Goal: Task Accomplishment & Management: Use online tool/utility

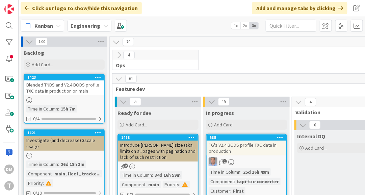
click at [75, 88] on div "Blended TNDS and V2.4 BODS profile TXC data in production on main" at bounding box center [64, 87] width 80 height 15
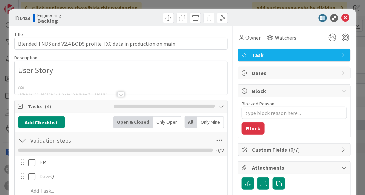
click at [122, 92] on div at bounding box center [120, 93] width 7 height 5
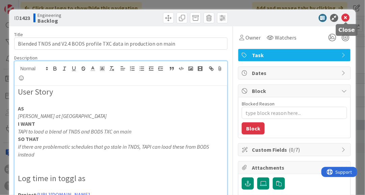
click at [347, 20] on icon at bounding box center [345, 18] width 8 height 8
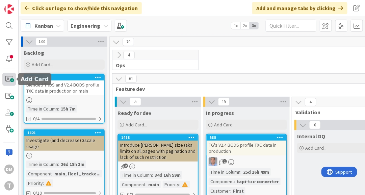
click at [9, 82] on span at bounding box center [8, 79] width 13 height 13
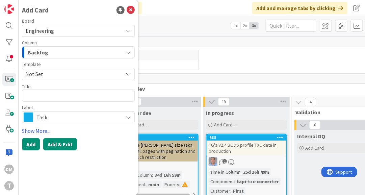
click at [56, 143] on button "Add & Edit" at bounding box center [60, 144] width 34 height 12
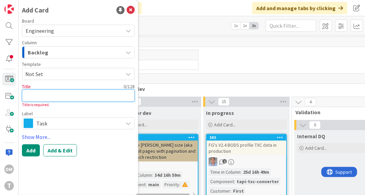
click at [66, 95] on textarea at bounding box center [78, 95] width 113 height 12
type textarea "x"
type textarea "u"
type textarea "x"
type textarea "up"
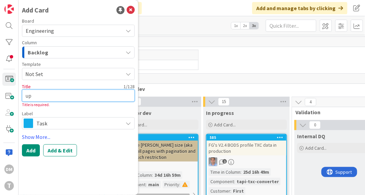
type textarea "x"
type textarea "upd"
type textarea "x"
type textarea "upda"
type textarea "x"
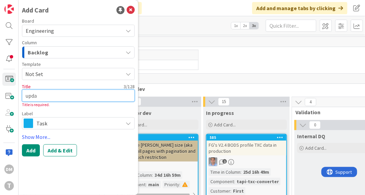
type textarea "updat"
type textarea "x"
type textarea "update"
type textarea "x"
type textarea "update"
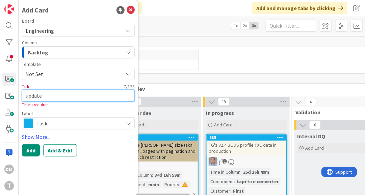
type textarea "x"
type textarea "update B"
type textarea "x"
type textarea "update Br"
type textarea "x"
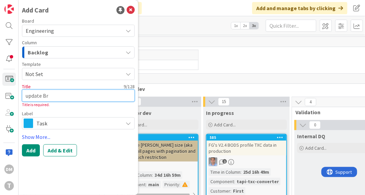
type textarea "update Bri"
type textarea "x"
type textarea "update Bris"
type textarea "x"
type textarea "update Bristo"
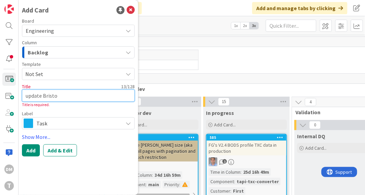
type textarea "x"
type textarea "update Bristol"
type textarea "x"
type textarea "update Bristol"
type textarea "x"
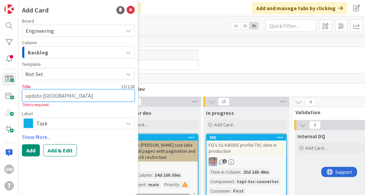
type textarea "update Bristol R"
type textarea "x"
type textarea "update Bristol RT"
type textarea "x"
type textarea "update Bristol RTI"
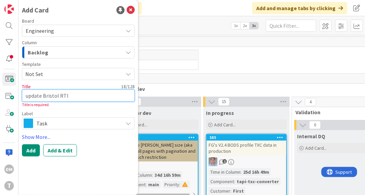
type textarea "x"
type textarea "update Bristol RTI"
type textarea "x"
type textarea "update Bristol RTI i"
type textarea "x"
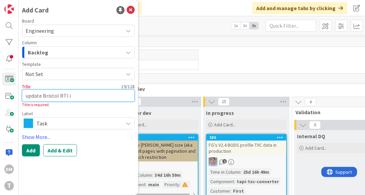
type textarea "update Bristol RTI in"
type textarea "x"
type textarea "update Bristol RTI int"
type textarea "x"
type textarea "update Bristol RTI integ"
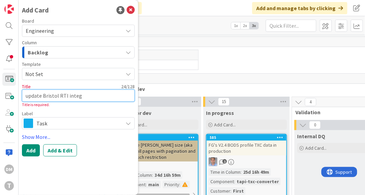
type textarea "x"
type textarea "update Bristol RTI integr"
type textarea "x"
type textarea "update Bristol RTI integra"
type textarea "x"
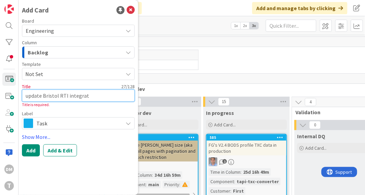
type textarea "update Bristol RTI integrati"
type textarea "x"
type textarea "update Bristol RTI integratio"
type textarea "x"
type textarea "update Bristol RTI integration"
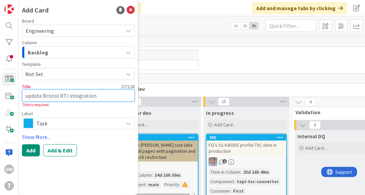
type textarea "x"
type textarea "update Bristol RTI integrations"
type textarea "x"
type textarea "update Bristol RTI integrations"
type textarea "x"
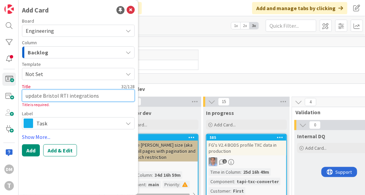
type textarea "update Bristol RTI integrations f"
type textarea "x"
type textarea "update Bristol RTI integrations fo"
type textarea "x"
type textarea "update Bristol RTI integrations for"
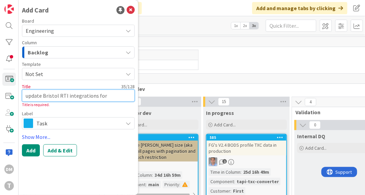
type textarea "x"
type textarea "update Bristol RTI integrations for"
type textarea "x"
type textarea "update Bristol RTI integrations for n"
type textarea "x"
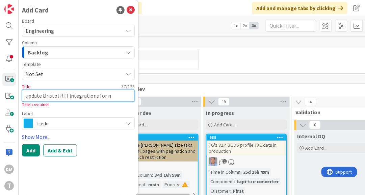
type textarea "update Bristol RTI integrations for ne"
type textarea "x"
type textarea "update Bristol RTI integrations for new"
type textarea "x"
type textarea "update Bristol RTI integrations for new"
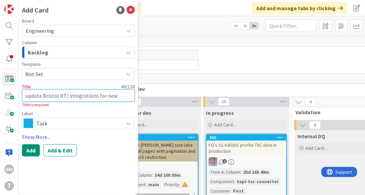
type textarea "x"
type textarea "update Bristol RTI integrations for new P"
type textarea "x"
type textarea "update Bristol RTI integrations for new Pa"
type textarea "x"
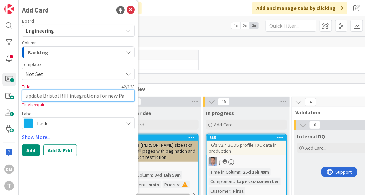
type textarea "update Bristol RTI integrations for new P"
type textarea "x"
type textarea "update Bristol RTI integrations for new"
type textarea "x"
type textarea "update Bristol RTI integrations for new b"
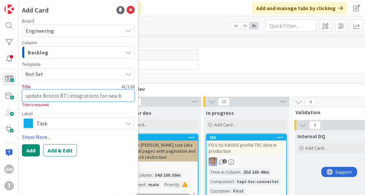
type textarea "x"
type textarea "update Bristol RTI integrations for new bu"
type textarea "x"
type textarea "update Bristol RTI integrations for new bus"
type textarea "x"
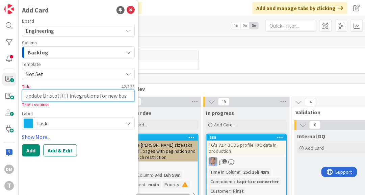
type textarea "update Bristol RTI integrations for new bus"
type textarea "x"
type textarea "update Bristol RTI integrations for new bus"
type textarea "x"
type textarea "update Bristol RTI integrations for new bu"
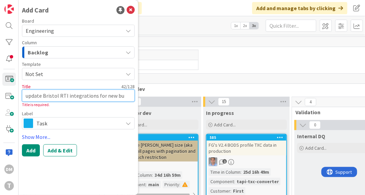
type textarea "x"
type textarea "update Bristol RTI integrations for new b"
type textarea "x"
type textarea "update Bristol RTI integrations for new"
type textarea "x"
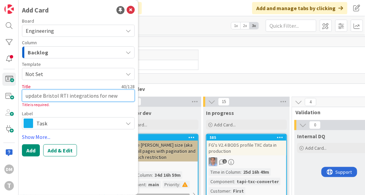
type textarea "update Bristol RTI integrations for new b"
type textarea "x"
type textarea "update Bristol RTI integrations for new bu"
type textarea "x"
type textarea "update Bristol RTI integrations for new b"
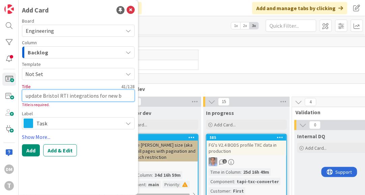
type textarea "x"
type textarea "update Bristol RTI integrations for new"
type textarea "x"
type textarea "update Bristol RTI integrations for new B"
type textarea "x"
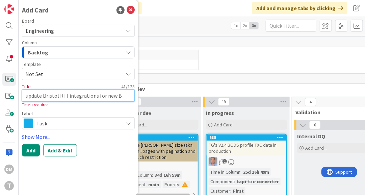
type textarea "update Bristol RTI integrations for new Bu"
type textarea "x"
type textarea "update Bristol RTI integrations for new Bun"
type textarea "x"
type textarea "update Bristol RTI integrations for new Bun"
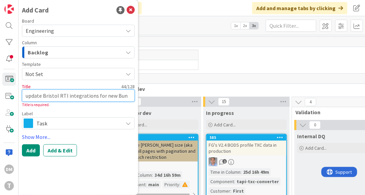
type textarea "x"
type textarea "update Bristol RTI integrations for new Bun"
type textarea "x"
type textarea "update Bristol RTI integrations for new Bu"
type textarea "x"
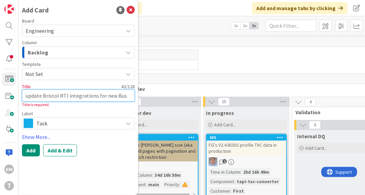
type textarea "update Bristol RTI integrations for new Bus"
type textarea "x"
type textarea "update Bristol RTI integrations for new Bus i"
type textarea "x"
type textarea "update Bristol RTI integrations for new Bus"
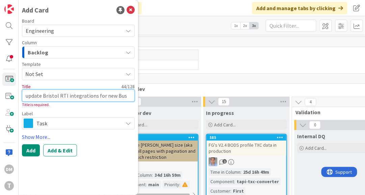
type textarea "x"
type textarea "update Bristol RTI integrations for new Bus I"
type textarea "x"
type textarea "update Bristol RTI integrations for new Bus In"
type textarea "x"
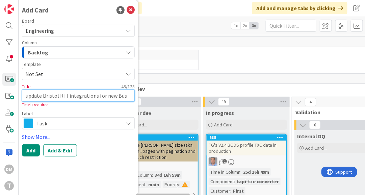
type textarea "update Bristol RTI integrations for new Bus Int"
type textarea "x"
type textarea "update Bristol RTI integrations for new Bus Inte"
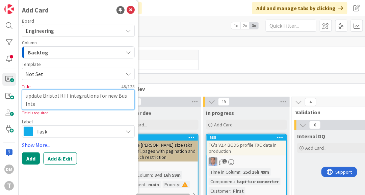
type textarea "x"
type textarea "update Bristol RTI integrations for new Bus Inter"
type textarea "x"
type textarea "update Bristol RTI integrations for new Bus Interc"
type textarea "x"
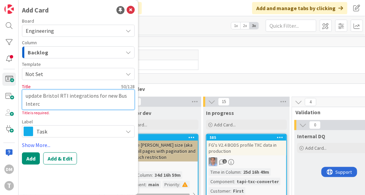
type textarea "update Bristol RTI integrations for new Bus Interch"
type textarea "x"
type textarea "update Bristol RTI integrations for new Bus Intercha"
type textarea "x"
type textarea "update Bristol RTI integrations for new Bus Interchan"
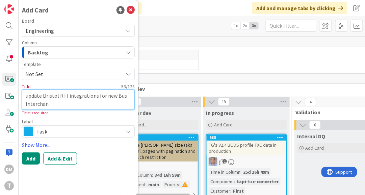
type textarea "x"
type textarea "update Bristol RTI integrations for new Bus Interchang"
type textarea "x"
type textarea "update Bristol RTI integrations for new Bus Interchange"
type textarea "x"
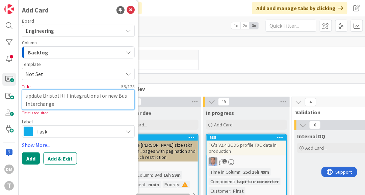
type textarea "update Bristol RTI integrations for new Bus Interchange"
type textarea "x"
type textarea "update Bristol RTI integrations for new Bus Interchange b"
type textarea "x"
type textarea "update Bristol RTI integrations for new Bus Interchange ba"
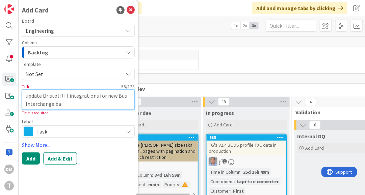
type textarea "x"
type textarea "update Bristol RTI integrations for new Bus Interchange bay"
type textarea "x"
type textarea "update Bristol RTI integrations for new Bus Interchange bays"
click at [28, 96] on textarea "update Bristol RTI integrations for new Bus Interchange bays" at bounding box center [78, 99] width 113 height 20
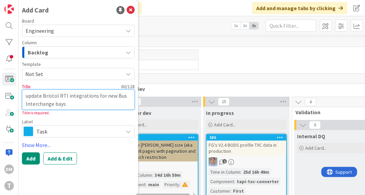
type textarea "x"
type textarea "pdate Bristol RTI integrations for new Bus Interchange bays"
type textarea "x"
type textarea "Update Bristol RTI integrations for new Bus Interchange bays"
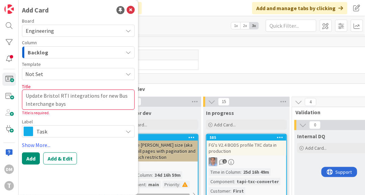
click at [83, 77] on span "Not Set" at bounding box center [71, 73] width 92 height 9
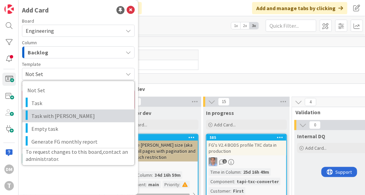
click at [82, 116] on span "Task with DaveQ" at bounding box center [80, 115] width 98 height 9
type textarea "x"
type textarea "Task with DaveQ"
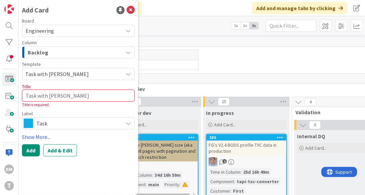
drag, startPoint x: 70, startPoint y: 149, endPoint x: 75, endPoint y: 94, distance: 55.5
click at [75, 94] on div "Board Engineering Column Backlog Template Task with DaveQ Not Set Task Task wit…" at bounding box center [78, 88] width 113 height 138
drag, startPoint x: 75, startPoint y: 94, endPoint x: 22, endPoint y: 92, distance: 52.7
click at [22, 92] on textarea "Task with DaveQ" at bounding box center [78, 95] width 113 height 12
click at [131, 10] on icon at bounding box center [131, 10] width 8 height 8
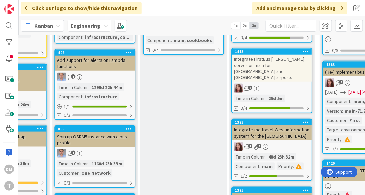
scroll to position [138, 423]
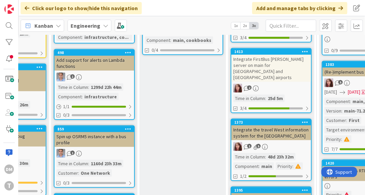
click at [260, 55] on div "Integrate FirstBus [PERSON_NAME] server on main for [GEOGRAPHIC_DATA] and [GEOG…" at bounding box center [271, 68] width 80 height 27
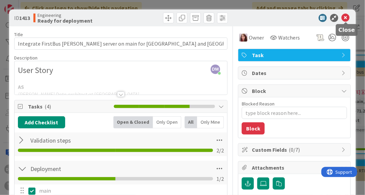
click at [345, 17] on icon at bounding box center [345, 18] width 8 height 8
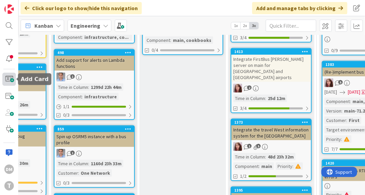
click at [11, 80] on span at bounding box center [8, 79] width 13 height 13
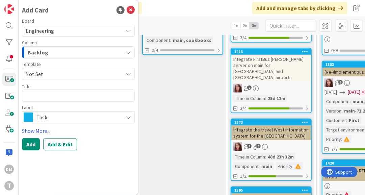
click at [116, 71] on span "Not Set" at bounding box center [71, 73] width 92 height 9
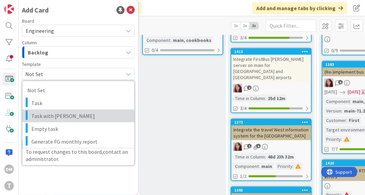
click at [88, 112] on span "Task with DaveQ" at bounding box center [80, 115] width 98 height 9
type textarea "x"
type textarea "Task with DaveQ"
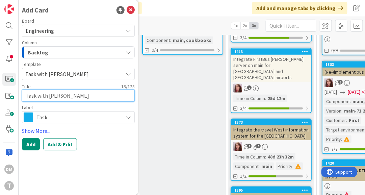
drag, startPoint x: 78, startPoint y: 95, endPoint x: 24, endPoint y: 91, distance: 53.8
click at [24, 91] on textarea "Task with DaveQ" at bounding box center [78, 95] width 113 height 12
paste textarea "Update RTI integrations for [GEOGRAPHIC_DATA]'s new Bus Interchange bays"
type textarea "x"
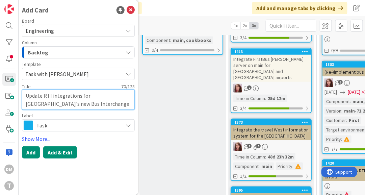
type textarea "Update RTI integrations for [GEOGRAPHIC_DATA]'s new Bus Interchange bays"
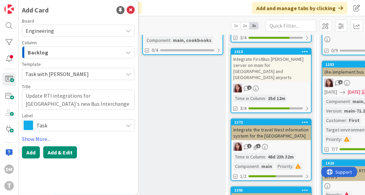
click at [65, 153] on button "Add & Edit" at bounding box center [60, 152] width 34 height 12
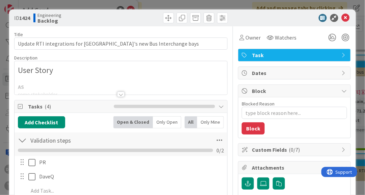
click at [119, 94] on div at bounding box center [120, 93] width 7 height 5
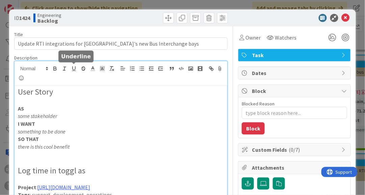
click at [74, 97] on p at bounding box center [121, 101] width 206 height 8
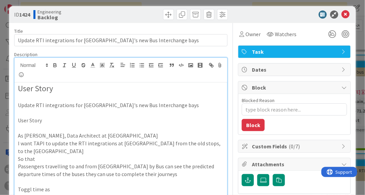
scroll to position [1, 0]
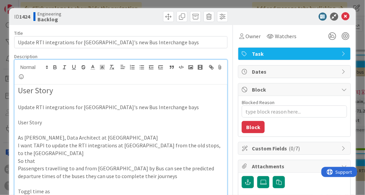
click at [100, 101] on p at bounding box center [121, 99] width 206 height 8
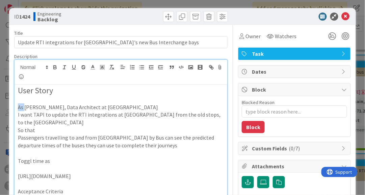
click at [24, 107] on p "As Chris Roberts, Data Architect at Bristol Airport" at bounding box center [121, 107] width 206 height 8
drag, startPoint x: 32, startPoint y: 115, endPoint x: 16, endPoint y: 114, distance: 16.2
drag, startPoint x: 33, startPoint y: 115, endPoint x: 6, endPoint y: 115, distance: 26.7
click at [6, 115] on div "ID 1424 Engineering Backlog Title 70 / 128 Update RTI integrations for Bristol …" at bounding box center [182, 97] width 365 height 195
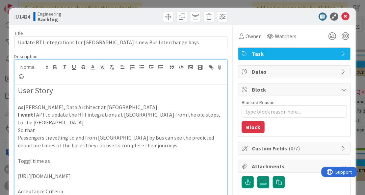
click at [23, 129] on p "So that" at bounding box center [121, 130] width 206 height 8
drag, startPoint x: 36, startPoint y: 129, endPoint x: 12, endPoint y: 126, distance: 24.2
click at [32, 124] on p "I want TAPI to update the RTI integrations at Bristol Airport from the old stop…" at bounding box center [121, 118] width 206 height 15
drag, startPoint x: 31, startPoint y: 131, endPoint x: 13, endPoint y: 131, distance: 17.9
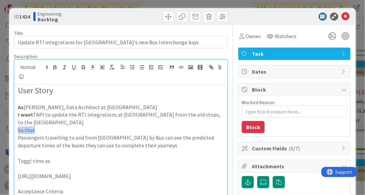
click at [25, 107] on p "As Chris Roberts, Data Architect at Bristol Airport" at bounding box center [121, 107] width 206 height 8
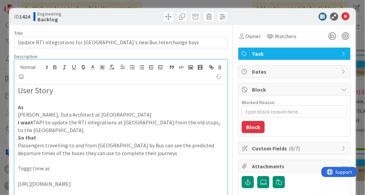
type textarea "x"
click at [34, 123] on p "I want TAPI to update the RTI integrations at Bristol Airport from the old stop…" at bounding box center [121, 125] width 206 height 15
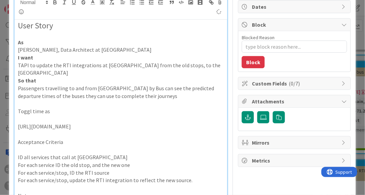
scroll to position [69, 0]
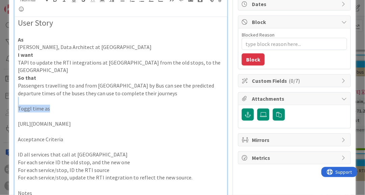
drag, startPoint x: 57, startPoint y: 108, endPoint x: 10, endPoint y: 102, distance: 47.3
drag, startPoint x: 66, startPoint y: 138, endPoint x: 13, endPoint y: 137, distance: 53.3
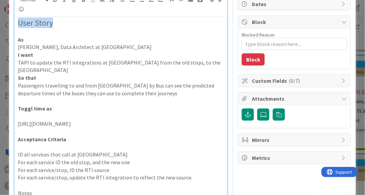
drag, startPoint x: 54, startPoint y: 24, endPoint x: 17, endPoint y: 23, distance: 37.1
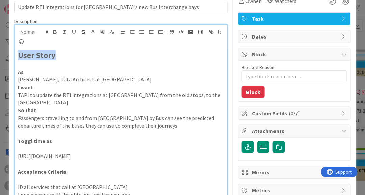
scroll to position [36, 0]
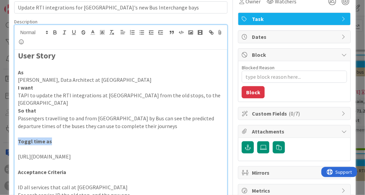
drag, startPoint x: 49, startPoint y: 143, endPoint x: 15, endPoint y: 141, distance: 34.8
click at [36, 53] on strong "User Story" at bounding box center [37, 55] width 38 height 10
click at [44, 57] on strong "User Story" at bounding box center [37, 55] width 38 height 10
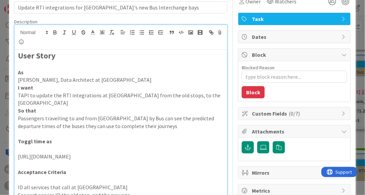
click at [56, 61] on p at bounding box center [121, 65] width 206 height 8
drag, startPoint x: 57, startPoint y: 55, endPoint x: 12, endPoint y: 54, distance: 44.2
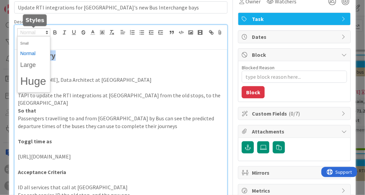
click at [45, 30] on icon at bounding box center [47, 32] width 6 height 6
click at [34, 64] on span at bounding box center [33, 65] width 27 height 12
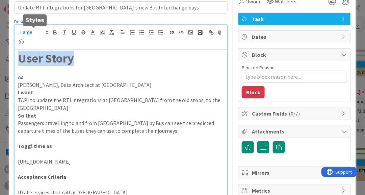
click at [44, 30] on span at bounding box center [33, 32] width 33 height 8
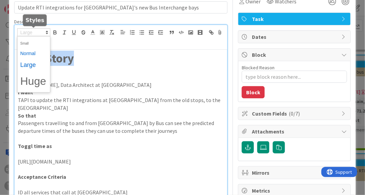
click at [38, 51] on span at bounding box center [33, 53] width 27 height 10
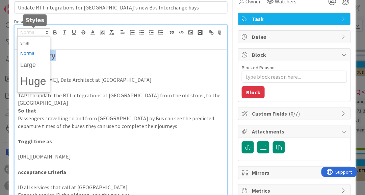
click at [46, 31] on icon at bounding box center [47, 32] width 6 height 6
click at [51, 118] on p "Passengers travelling to and from [GEOGRAPHIC_DATA] by Bus can see the predicte…" at bounding box center [121, 121] width 206 height 15
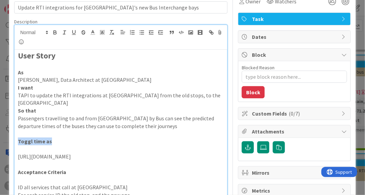
drag, startPoint x: 50, startPoint y: 141, endPoint x: 11, endPoint y: 139, distance: 39.5
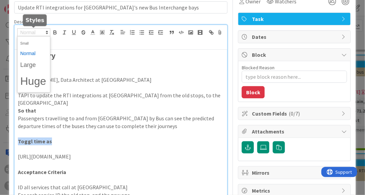
click at [44, 32] on icon at bounding box center [47, 32] width 6 height 6
click at [31, 62] on span at bounding box center [33, 65] width 27 height 12
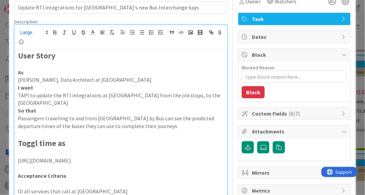
click at [67, 177] on p "Acceptance Criteria" at bounding box center [121, 176] width 206 height 8
drag, startPoint x: 67, startPoint y: 176, endPoint x: 7, endPoint y: 172, distance: 59.5
click at [7, 172] on div "ID 1424 Engineering Backlog Title 70 / 128 Update RTI integrations for Bristol …" at bounding box center [182, 97] width 365 height 195
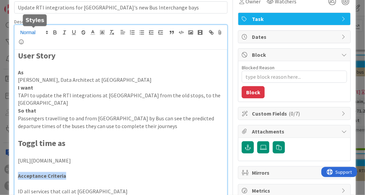
click at [44, 30] on icon at bounding box center [47, 32] width 6 height 6
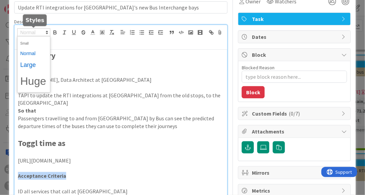
click at [37, 63] on span at bounding box center [33, 65] width 27 height 12
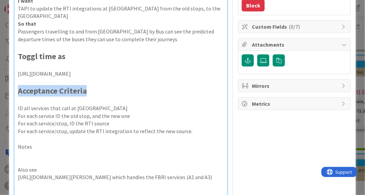
scroll to position [123, 0]
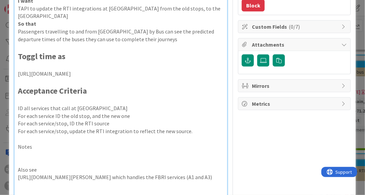
click at [24, 144] on p "Notes" at bounding box center [121, 147] width 206 height 8
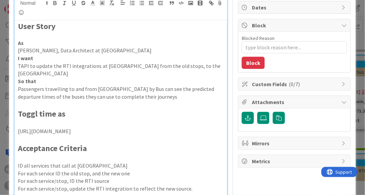
scroll to position [8, 0]
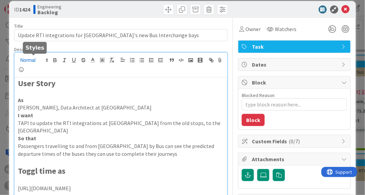
click at [44, 58] on span at bounding box center [33, 60] width 33 height 8
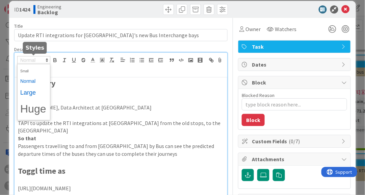
click at [35, 91] on span at bounding box center [33, 92] width 27 height 12
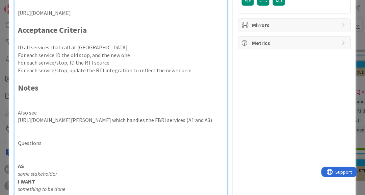
scroll to position [187, 0]
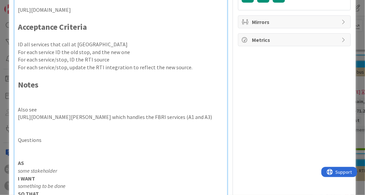
click at [32, 144] on p "Questions" at bounding box center [121, 140] width 206 height 8
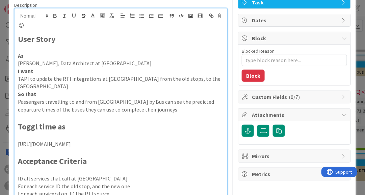
scroll to position [4, 0]
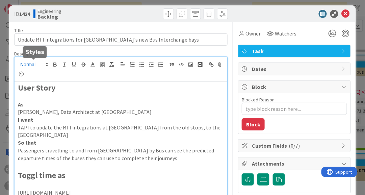
click at [47, 62] on icon at bounding box center [47, 64] width 6 height 6
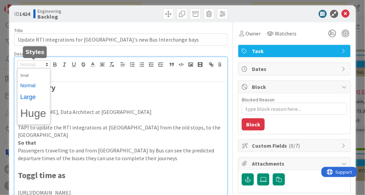
click at [33, 96] on span at bounding box center [33, 97] width 27 height 12
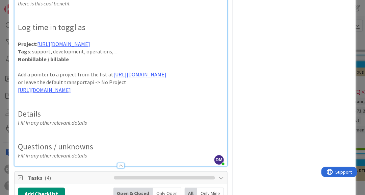
scroll to position [389, 0]
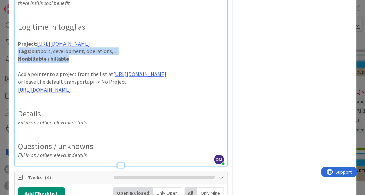
drag, startPoint x: 69, startPoint y: 68, endPoint x: 11, endPoint y: 60, distance: 59.3
click at [11, 60] on div "ID 1424 Engineering Backlog Title 70 / 128 Update RTI integrations for Bristol …" at bounding box center [182, 46] width 346 height 851
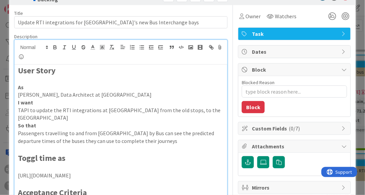
scroll to position [19, 0]
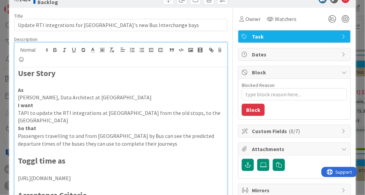
click at [75, 177] on p "[URL][DOMAIN_NAME]" at bounding box center [121, 178] width 206 height 8
click at [72, 174] on p "[URL][DOMAIN_NAME]" at bounding box center [121, 178] width 206 height 8
click at [72, 185] on p at bounding box center [121, 186] width 206 height 8
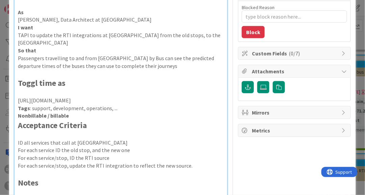
scroll to position [97, 0]
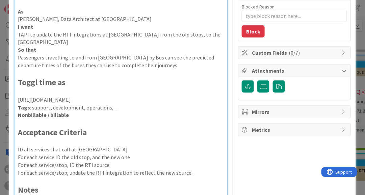
click at [56, 116] on strong "Nonbillable / billable" at bounding box center [43, 114] width 51 height 7
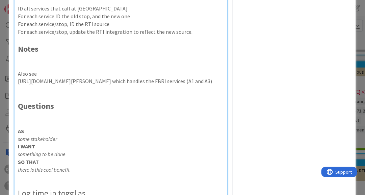
scroll to position [241, 0]
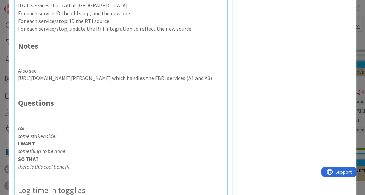
click at [52, 124] on p at bounding box center [121, 121] width 206 height 8
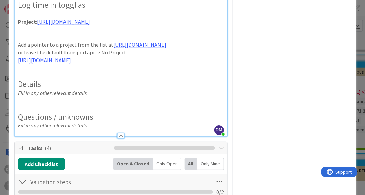
scroll to position [421, 0]
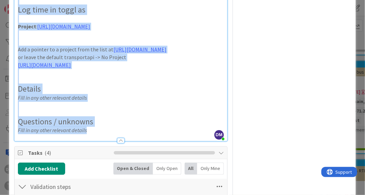
click at [94, 134] on p "Fill in any other relevant details" at bounding box center [121, 130] width 206 height 8
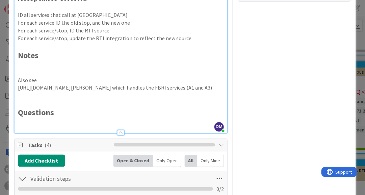
scroll to position [223, 0]
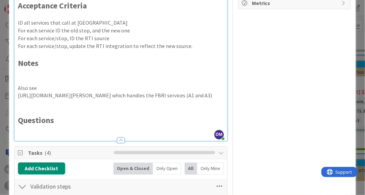
click at [150, 27] on p "For each service ID the old stop, and the new one" at bounding box center [121, 31] width 206 height 8
click at [179, 50] on p at bounding box center [121, 54] width 206 height 8
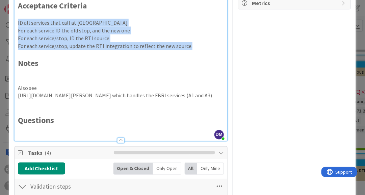
drag, startPoint x: 187, startPoint y: 47, endPoint x: 15, endPoint y: 22, distance: 173.6
click at [15, 22] on div "User Story As Chris Roberts, Data Architect at Bristol Airport I want TAPI to u…" at bounding box center [121, 1] width 213 height 278
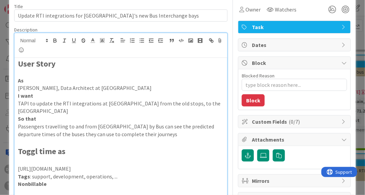
scroll to position [26, 0]
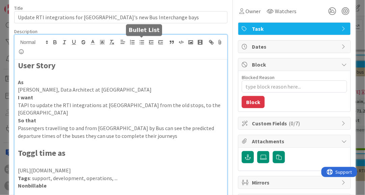
click at [143, 42] on line "button" at bounding box center [142, 42] width 3 height 0
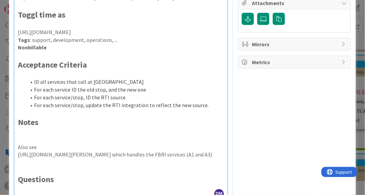
scroll to position [186, 0]
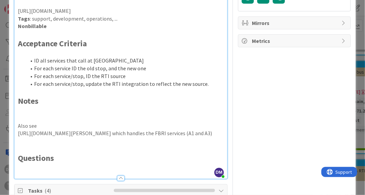
click at [111, 93] on p at bounding box center [121, 91] width 206 height 8
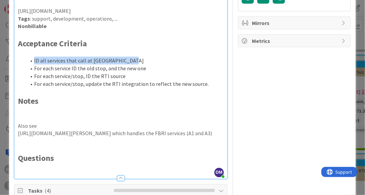
drag, startPoint x: 126, startPoint y: 61, endPoint x: 33, endPoint y: 61, distance: 92.4
click at [33, 61] on li "ID all services that call at [GEOGRAPHIC_DATA]" at bounding box center [125, 61] width 198 height 8
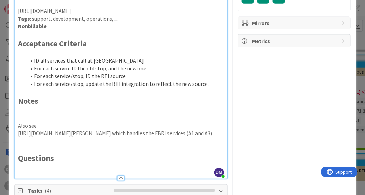
click at [44, 145] on p at bounding box center [121, 141] width 206 height 8
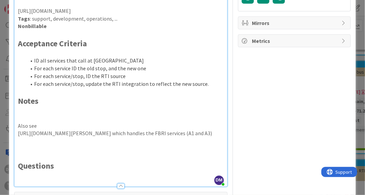
click at [78, 82] on li "For each service/stop, update the RTI integration to reflect the new source." at bounding box center [125, 84] width 198 height 8
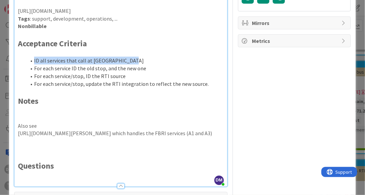
drag, startPoint x: 123, startPoint y: 60, endPoint x: 27, endPoint y: 60, distance: 96.2
click at [27, 60] on li "ID all services that call at [GEOGRAPHIC_DATA]" at bounding box center [125, 61] width 198 height 8
copy li "ID all services that call at [GEOGRAPHIC_DATA]"
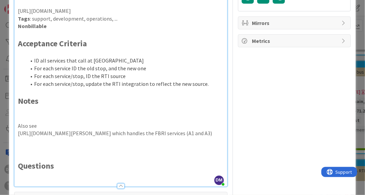
click at [49, 153] on p at bounding box center [121, 149] width 206 height 8
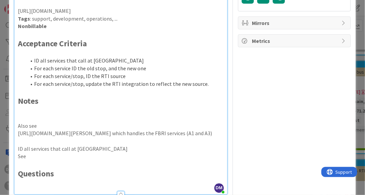
click at [18, 153] on p "ID all services that call at [GEOGRAPHIC_DATA]" at bounding box center [121, 149] width 206 height 8
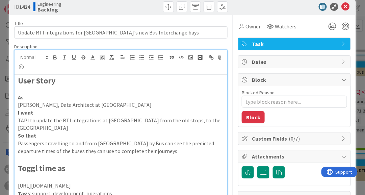
scroll to position [11, 0]
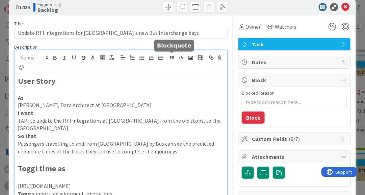
click at [171, 57] on icon "button" at bounding box center [172, 58] width 6 height 6
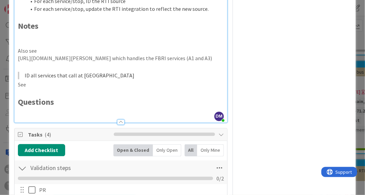
scroll to position [283, 0]
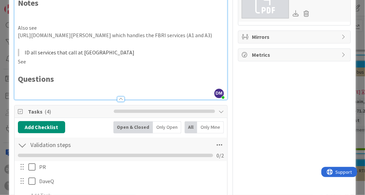
type textarea "x"
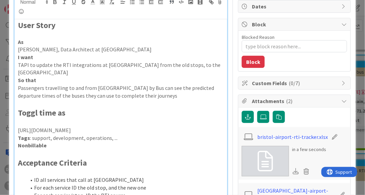
scroll to position [0, 0]
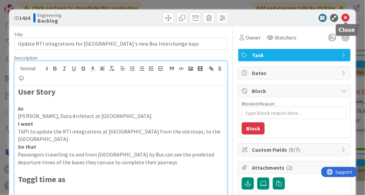
click at [349, 18] on icon at bounding box center [345, 18] width 8 height 8
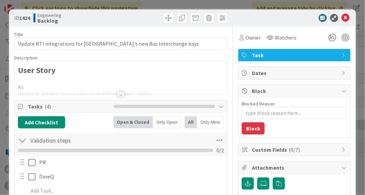
drag, startPoint x: 133, startPoint y: 106, endPoint x: 132, endPoint y: 102, distance: 3.8
click at [132, 104] on div "Tasks ( 4 )" at bounding box center [121, 106] width 213 height 12
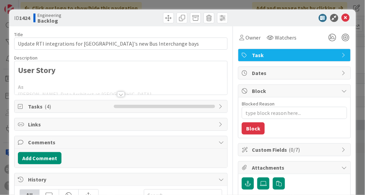
click at [119, 93] on div at bounding box center [120, 93] width 7 height 5
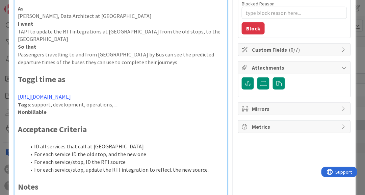
scroll to position [90, 0]
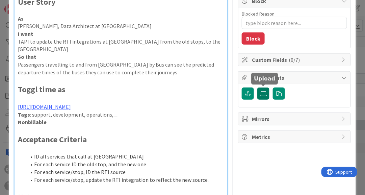
click at [263, 93] on icon at bounding box center [263, 93] width 7 height 5
click at [257, 87] on input "file" at bounding box center [257, 87] width 0 height 0
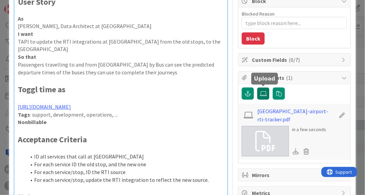
click at [264, 93] on icon at bounding box center [263, 93] width 7 height 5
click at [257, 87] on input "file" at bounding box center [257, 87] width 0 height 0
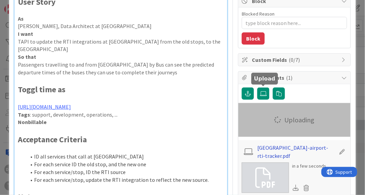
type textarea "x"
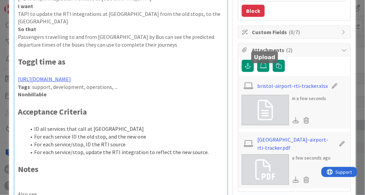
scroll to position [139, 0]
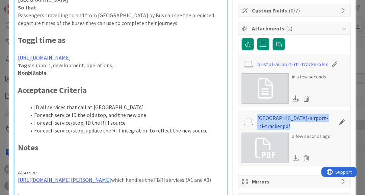
drag, startPoint x: 335, startPoint y: 118, endPoint x: 258, endPoint y: 115, distance: 77.3
click at [258, 115] on div "[GEOGRAPHIC_DATA]-airport-rti-tracker.pdf" at bounding box center [294, 122] width 105 height 16
copy link "[GEOGRAPHIC_DATA]-airport-rti-tracker.pdf"
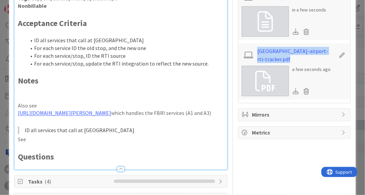
scroll to position [216, 0]
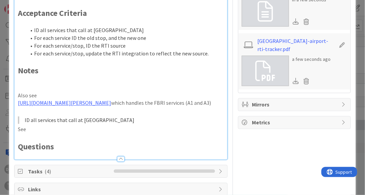
click at [60, 133] on p "See" at bounding box center [121, 130] width 206 height 8
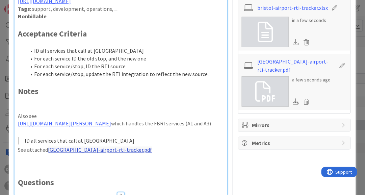
scroll to position [176, 0]
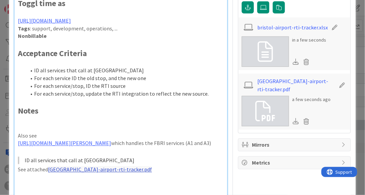
click at [206, 93] on li "For each service/stop, update the RTI integration to reflect the new source." at bounding box center [125, 94] width 198 height 8
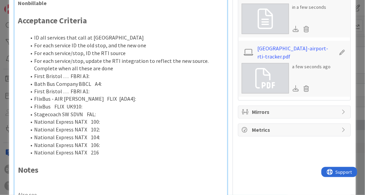
scroll to position [209, 0]
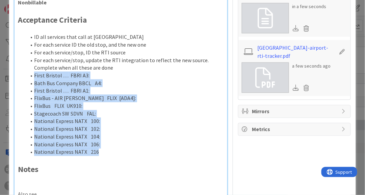
drag, startPoint x: 97, startPoint y: 154, endPoint x: 26, endPoint y: 77, distance: 104.8
click at [26, 77] on ol "ID all services that call at Bristol Airport For each service ID the old stop, …" at bounding box center [121, 94] width 206 height 123
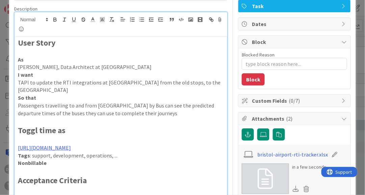
scroll to position [47, 0]
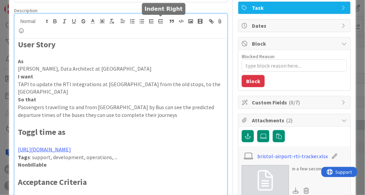
click at [160, 21] on icon "button" at bounding box center [161, 21] width 6 height 6
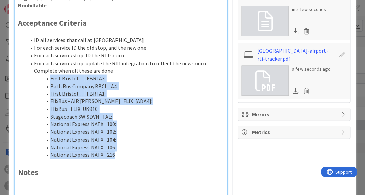
scroll to position [213, 0]
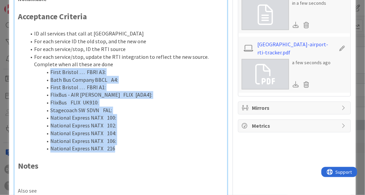
click at [54, 72] on li "First Bristol … FBRI A3:" at bounding box center [125, 72] width 198 height 8
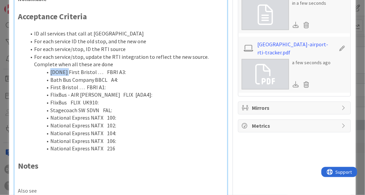
copy li "[DONE]"
type textarea "x"
click at [134, 103] on li "FlixBus FLIX UK910:" at bounding box center [125, 103] width 198 height 8
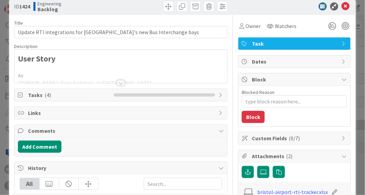
scroll to position [12, 0]
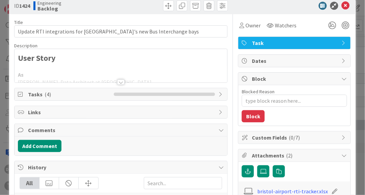
click at [121, 83] on div at bounding box center [120, 81] width 7 height 5
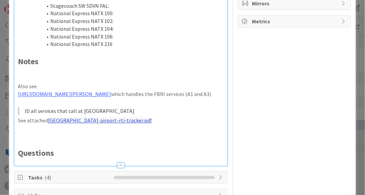
scroll to position [317, 0]
click at [95, 73] on p at bounding box center [121, 71] width 206 height 8
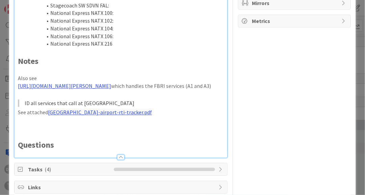
type textarea "x"
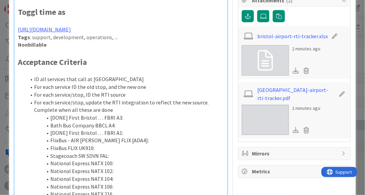
scroll to position [162, 0]
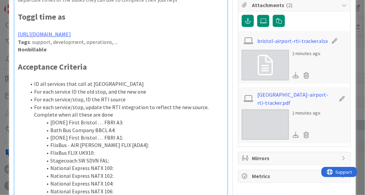
click at [143, 121] on li "[DONE] First Bristol … FBRI A3:" at bounding box center [125, 122] width 198 height 8
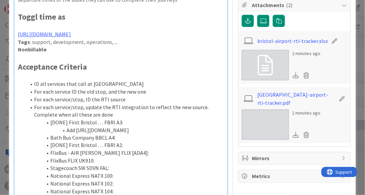
click at [114, 128] on li "Add https://github.com/transportapi/main/blob/f7baf6bfe157211ca922edbfbe259ddd9…" at bounding box center [125, 130] width 198 height 8
drag, startPoint x: 73, startPoint y: 130, endPoint x: 140, endPoint y: 130, distance: 66.8
click at [140, 130] on li "Add 0190NSC31602 to https://github.com/transportapi/main/blob/f7baf6bfe157211ca…" at bounding box center [125, 130] width 198 height 8
click at [120, 127] on li "Add 0190NSC31602 to https://github.com/transportapi/main/blob/f7baf6bfe157211ca…" at bounding box center [125, 130] width 198 height 8
drag, startPoint x: 119, startPoint y: 130, endPoint x: 66, endPoint y: 131, distance: 53.0
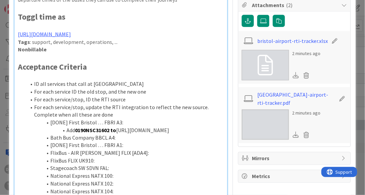
click at [66, 131] on li "Add 0190NSC31602 to https://github.com/transportapi/main/blob/f7baf6bfe157211ca…" at bounding box center [125, 130] width 198 height 8
click at [210, 134] on li "In https://github.com/transportapi/main/blob/f7baf6bfe157211ca922edbfbe259ddd9a…" at bounding box center [125, 130] width 198 height 8
click at [142, 133] on strong "0190NSC31602 to" at bounding box center [162, 130] width 41 height 7
click at [111, 134] on li "In https://github.com/transportapi/main/blob/f7baf6bfe157211ca922edbfbe259ddd9a…" at bounding box center [125, 130] width 198 height 8
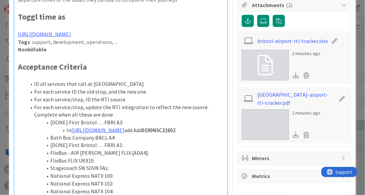
click at [205, 134] on li "In https://github.com/transportapi/main/blob/f7baf6bfe157211ca922edbfbe259ddd9a…" at bounding box center [125, 130] width 198 height 8
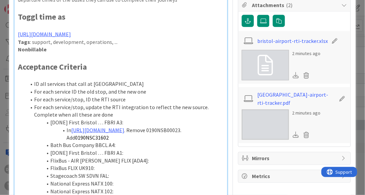
click at [181, 141] on li "In https://github.com/transportapi/main/blob/f7baf6bfe157211ca922edbfbe259ddd9a…" at bounding box center [125, 133] width 198 height 15
click at [215, 172] on li "FlixBus FLIX UK910:" at bounding box center [125, 168] width 198 height 8
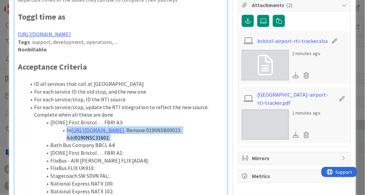
drag, startPoint x: 152, startPoint y: 154, endPoint x: 66, endPoint y: 132, distance: 88.7
click at [66, 132] on li "In https://github.com/transportapi/main/blob/f7baf6bfe157211ca922edbfbe259ddd9a…" at bounding box center [125, 133] width 198 height 15
copy li "In https://github.com/transportapi/main/blob/f7baf6bfe157211ca922edbfbe259ddd9a…"
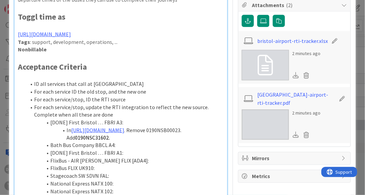
click at [132, 157] on li "[DONE] First Bristol … FBRI A1:" at bounding box center [125, 153] width 198 height 8
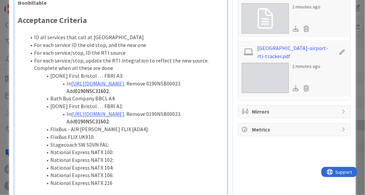
scroll to position [209, 0]
click at [110, 124] on span "0190NSC31602." at bounding box center [92, 121] width 35 height 7
click at [89, 125] on li "In https://github.com/transportapi/main/blob/f7baf6bfe157211ca922edbfbe259ddd9a…" at bounding box center [125, 117] width 198 height 15
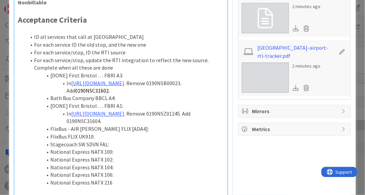
click at [131, 102] on li "Bath Bus Company BBCL A4:" at bounding box center [125, 98] width 198 height 8
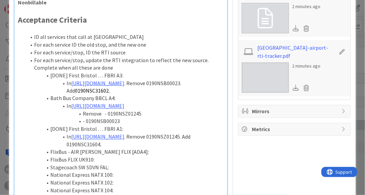
click at [105, 118] on li "Remove - 0190NSZ01245" at bounding box center [125, 114] width 198 height 8
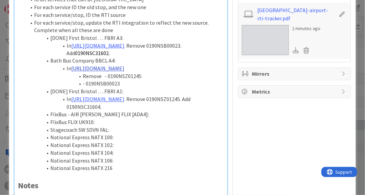
scroll to position [252, 0]
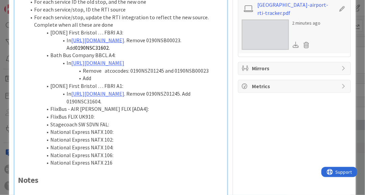
click at [120, 75] on li "Remove atcocodes: 0190NSZ01245 and 0190NSB00023" at bounding box center [125, 71] width 198 height 8
copy li "atcocodes"
click at [104, 82] on li "Add" at bounding box center [125, 79] width 198 height 8
click at [140, 82] on strong "0190NSC31603" at bounding box center [134, 78] width 34 height 7
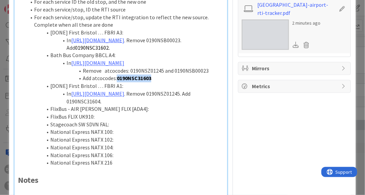
click at [140, 82] on strong "0190NSC31603" at bounding box center [134, 78] width 34 height 7
click at [165, 82] on li "Add atcocodes: 0190NSC31603" at bounding box center [125, 79] width 198 height 8
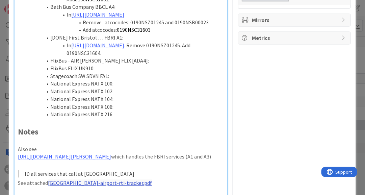
scroll to position [307, 0]
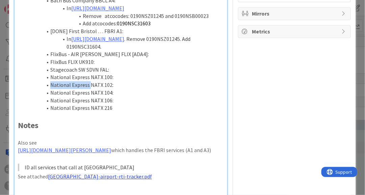
drag, startPoint x: 110, startPoint y: 123, endPoint x: 89, endPoint y: 129, distance: 22.2
click at [89, 112] on ol "ID all services that call at Bristol Airport For each service ID the old stop, …" at bounding box center [121, 23] width 206 height 176
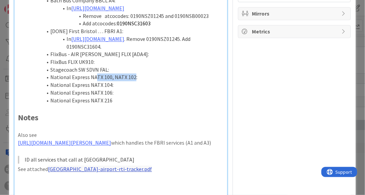
drag, startPoint x: 133, startPoint y: 123, endPoint x: 95, endPoint y: 126, distance: 37.5
click at [95, 81] on li "National Express NATX 100, NATX 102:" at bounding box center [125, 77] width 198 height 8
click at [117, 81] on li "National Express NATX 100, NATX 102:" at bounding box center [125, 77] width 198 height 8
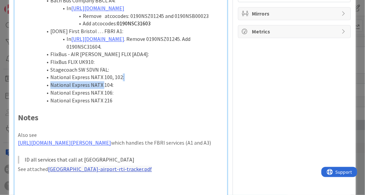
drag, startPoint x: 119, startPoint y: 122, endPoint x: 103, endPoint y: 130, distance: 18.7
click at [103, 104] on ol "ID all services that call at Bristol Airport For each service ID the old stop, …" at bounding box center [121, 19] width 206 height 169
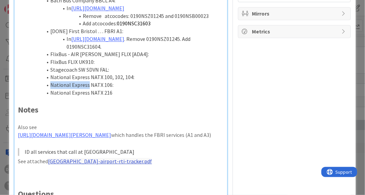
drag, startPoint x: 88, startPoint y: 131, endPoint x: 50, endPoint y: 131, distance: 38.5
click at [50, 89] on li "National Express NATX 106:" at bounding box center [125, 85] width 198 height 8
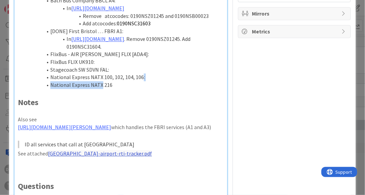
drag, startPoint x: 141, startPoint y: 124, endPoint x: 100, endPoint y: 128, distance: 41.7
click at [100, 88] on ol "ID all services that call at Bristol Airport For each service ID the old stop, …" at bounding box center [121, 11] width 206 height 153
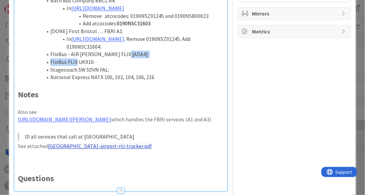
drag, startPoint x: 121, startPoint y: 99, endPoint x: 77, endPoint y: 106, distance: 44.7
click at [77, 81] on ol "ID all services that call at Bristol Airport For each service ID the old stop, …" at bounding box center [121, 8] width 206 height 146
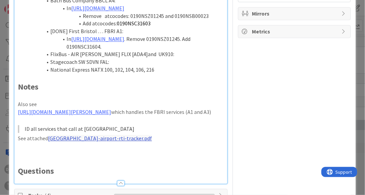
click at [98, 58] on li "FlixBus - AIR Decker FLIX [ADA4]and UK910:" at bounding box center [125, 54] width 198 height 8
click at [111, 58] on li "FlixBus - AIR Decker [ADA4]and UK910:" at bounding box center [125, 54] width 198 height 8
click at [152, 58] on li "FlixBus - AIR Decker [ADA4] and UK910:" at bounding box center [125, 54] width 198 height 8
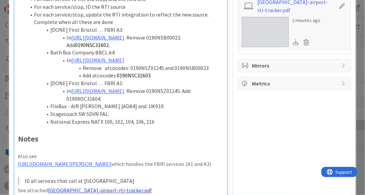
scroll to position [240, 0]
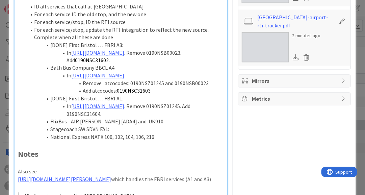
click at [67, 54] on li "In https://github.com/transportapi/main/blob/f7baf6bfe157211ca922edbfbe259ddd9a…" at bounding box center [125, 56] width 198 height 15
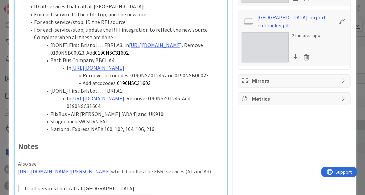
click at [171, 56] on li "[DONE] First Bristol … FBRI A3. In https://github.com/transportapi/main/blob/f7…" at bounding box center [125, 48] width 198 height 15
click at [122, 57] on li "Remove 0190NSB00023. Add 0190NSC31602." at bounding box center [125, 53] width 198 height 8
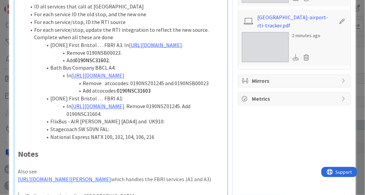
click at [65, 80] on li "In https://github.com/transportapi/main/blob/f7baf6bfe157211ca922edbfbe259ddd9a…" at bounding box center [125, 76] width 198 height 8
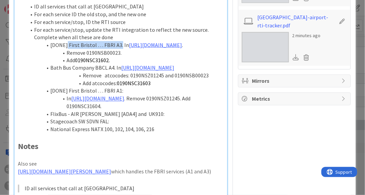
drag, startPoint x: 118, startPoint y: 45, endPoint x: 67, endPoint y: 46, distance: 51.3
click at [67, 46] on li "[DONE] First Bristol … FBRI A3. In https://github.com/transportapi/main/blob/f7…" at bounding box center [125, 45] width 198 height 8
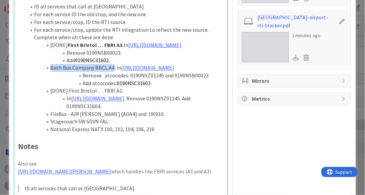
drag, startPoint x: 112, startPoint y: 84, endPoint x: 51, endPoint y: 84, distance: 61.7
click at [51, 72] on li "Bath Bus Company BBCL A4. In https://github.com/transportapi/main/blob/f7baf6bf…" at bounding box center [125, 68] width 198 height 8
click at [106, 95] on li "[DONE] First Bristol … FBRI A1:" at bounding box center [125, 91] width 198 height 8
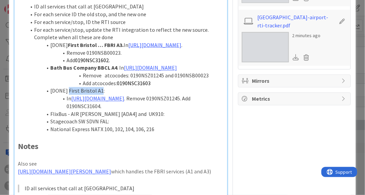
drag, startPoint x: 99, startPoint y: 121, endPoint x: 68, endPoint y: 121, distance: 31.0
click at [68, 95] on li "[DONE] First Bristol A1:" at bounding box center [125, 91] width 198 height 8
click at [67, 110] on li "In https://github.com/transportapi/main/blob/f7baf6bfe157211ca922edbfbe259ddd9a…" at bounding box center [125, 102] width 198 height 15
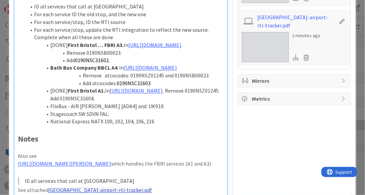
click at [171, 102] on li "[DONE] First Bristol A1. In https://github.com/transportapi/main/blob/f7baf6bfe…" at bounding box center [125, 94] width 198 height 15
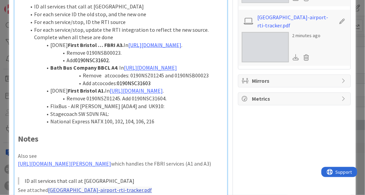
click at [122, 103] on li "Remove 0190NSZ01245. Add 0190NSC31604 ." at bounding box center [125, 99] width 198 height 8
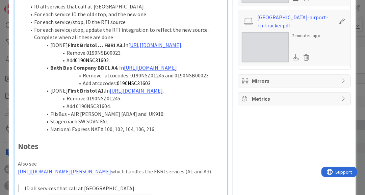
click at [82, 80] on li "Remove atcocodes: 0190NSZ01245 and 0190NSB00023" at bounding box center [125, 76] width 198 height 8
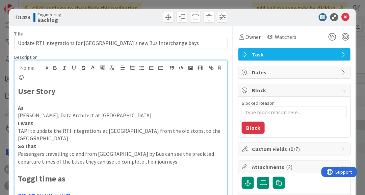
scroll to position [0, 0]
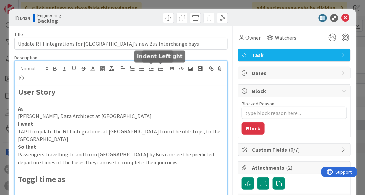
click at [152, 68] on line "button" at bounding box center [152, 68] width 2 height 0
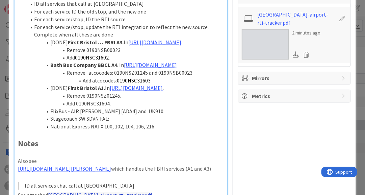
scroll to position [260, 0]
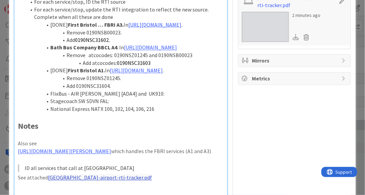
click at [82, 67] on li "Add atcocodes: 0190NSC31603" at bounding box center [125, 63] width 198 height 8
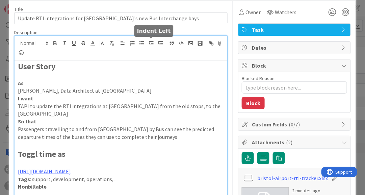
click at [150, 44] on icon "button" at bounding box center [151, 43] width 6 height 6
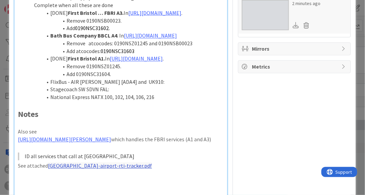
scroll to position [272, 0]
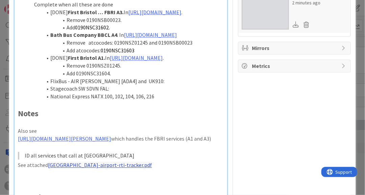
click at [86, 47] on li "Remove atcocodes: 0190NSZ01245 and 0190NSB00023" at bounding box center [125, 43] width 198 height 8
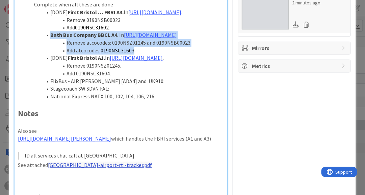
drag, startPoint x: 137, startPoint y: 81, endPoint x: 46, endPoint y: 52, distance: 95.7
click at [46, 52] on ol "ID all services that call at Bristol Airport For each service ID the old stop, …" at bounding box center [121, 35] width 206 height 130
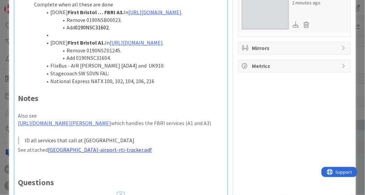
click at [49, 70] on li "FlixBus - AIR Decker [ADA4] and UK910:" at bounding box center [125, 66] width 198 height 8
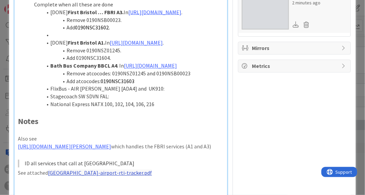
click at [59, 39] on li at bounding box center [125, 35] width 198 height 8
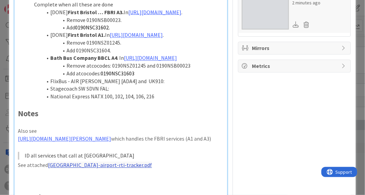
click at [150, 85] on li "FlixBus - AIR Decker [ADA4] and UK910:" at bounding box center [125, 82] width 198 height 8
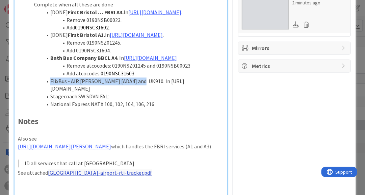
drag, startPoint x: 137, startPoint y: 127, endPoint x: 50, endPoint y: 125, distance: 87.4
click at [50, 93] on li "FlixBus - AIR Decker [ADA4] and UK910. In https://github.com/transportapi/main/…" at bounding box center [125, 85] width 198 height 15
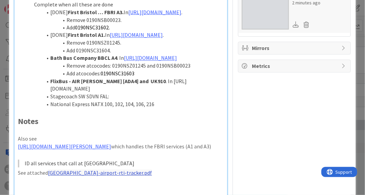
click at [142, 93] on li "FlixBus - AIR Decker [ADA4] and UK910 . In https://github.com/transportapi/main…" at bounding box center [125, 85] width 198 height 15
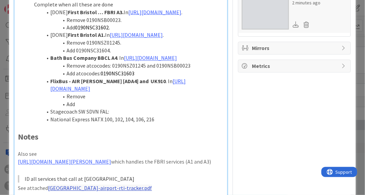
click at [120, 116] on li "Stagecoach SW SDVN FAL:" at bounding box center [125, 112] width 198 height 8
click at [100, 123] on li "National Express NATX 100, 102, 104, 106, 216" at bounding box center [125, 120] width 198 height 8
click at [156, 123] on li "National Express NATX 100, 102, 104, 106, 216" at bounding box center [125, 120] width 198 height 8
drag, startPoint x: 107, startPoint y: 165, endPoint x: 47, endPoint y: 162, distance: 60.1
click at [47, 116] on li "Stagecoach SW SDVN FAL. In" at bounding box center [125, 112] width 198 height 8
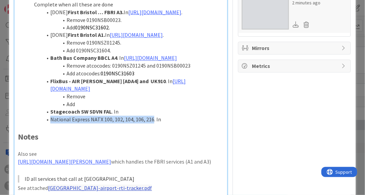
drag, startPoint x: 151, startPoint y: 173, endPoint x: 50, endPoint y: 174, distance: 101.6
click at [50, 123] on li "National Express NATX 100, 102, 104, 106, 216. In" at bounding box center [125, 120] width 198 height 8
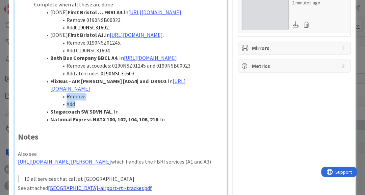
drag, startPoint x: 82, startPoint y: 158, endPoint x: 63, endPoint y: 151, distance: 20.5
click at [63, 123] on ol "ID all services that call at Bristol Airport For each service ID the old stop, …" at bounding box center [121, 46] width 206 height 153
copy ol "Remove Add"
click at [140, 116] on li "Stagecoach SW SDVN FAL . In" at bounding box center [125, 112] width 198 height 8
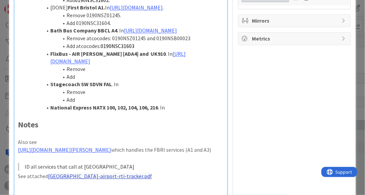
scroll to position [315, 0]
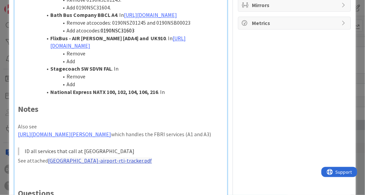
click at [173, 96] on li "National Express NATX 100, 102, 104, 106, 216 . In" at bounding box center [125, 92] width 198 height 8
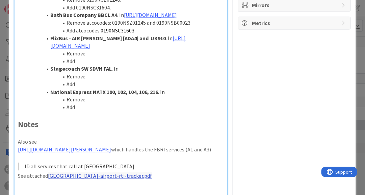
click at [104, 80] on li "Remove" at bounding box center [125, 77] width 198 height 8
click at [109, 88] on li "Add" at bounding box center [125, 84] width 198 height 8
click at [114, 103] on li "Remove" at bounding box center [125, 99] width 198 height 8
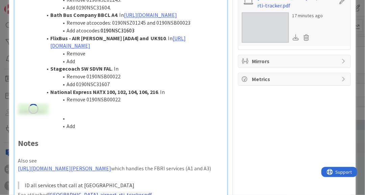
click at [105, 158] on div "User Story As Chris Roberts, Data Architect at Bristol Airport I want TAPI to u…" at bounding box center [121, 4] width 213 height 469
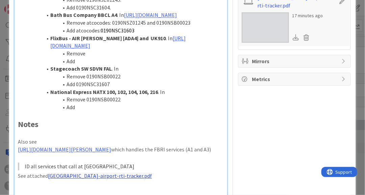
click at [102, 111] on li "Add" at bounding box center [125, 107] width 198 height 8
click at [111, 103] on li "Remove 0190NSB00022" at bounding box center [125, 99] width 198 height 8
copy li "0190NSB00022"
click at [107, 57] on li "Remove" at bounding box center [125, 54] width 198 height 8
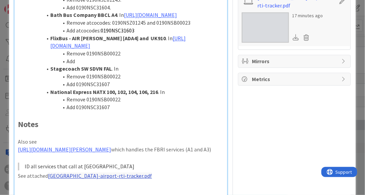
click at [124, 65] on li "Add" at bounding box center [125, 61] width 198 height 8
click at [110, 57] on li "Remove 0190NSB00022" at bounding box center [125, 54] width 198 height 8
copy li "0190NSB00022"
click at [110, 57] on li "Remove 0190NSB00022" at bounding box center [125, 54] width 198 height 8
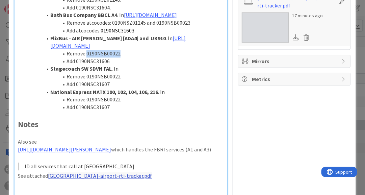
click at [110, 57] on li "Remove 0190NSB00022" at bounding box center [125, 54] width 198 height 8
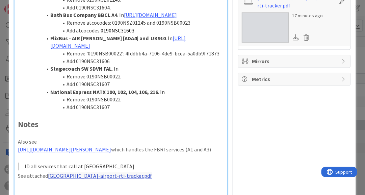
click at [115, 65] on li "Add 0190NSC31606" at bounding box center [125, 61] width 198 height 8
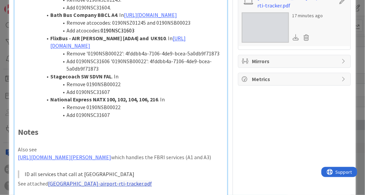
click at [123, 73] on li "Add 0190NSC31606 '0190NSB00022': 4fddbb4a-7106-4de9-bcea-5a0db9f71873" at bounding box center [125, 64] width 198 height 15
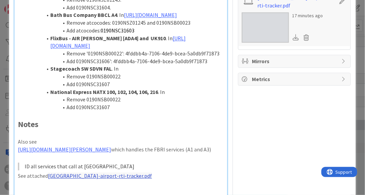
click at [76, 65] on li "Add 0190NSC31606': 4fddbb4a-7106-4de9-bcea-5a0db9f71873" at bounding box center [125, 61] width 198 height 8
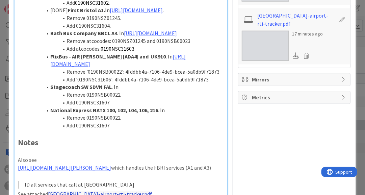
scroll to position [296, 0]
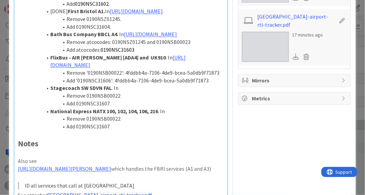
click at [101, 108] on li "Add 0190NSC31607" at bounding box center [125, 104] width 198 height 8
copy li "0190NSC31607"
click at [109, 100] on li "Remove 0190NSB00022" at bounding box center [125, 96] width 198 height 8
click at [103, 100] on li "Remove 0190NSB00022" at bounding box center [125, 96] width 198 height 8
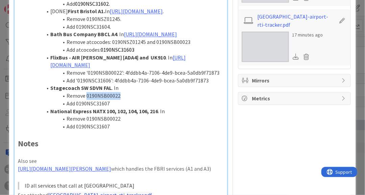
click at [103, 100] on li "Remove 0190NSB00022" at bounding box center [125, 96] width 198 height 8
copy li "0190NSB00022"
click at [113, 92] on li "Stagecoach SW SDVN FAL . In" at bounding box center [125, 88] width 198 height 8
click at [80, 100] on li "Remove 0190NSB00022" at bounding box center [125, 96] width 198 height 8
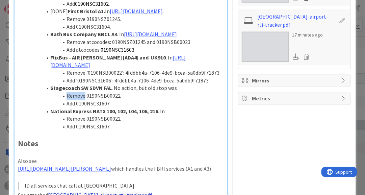
click at [80, 100] on li "Remove 0190NSB00022" at bounding box center [125, 96] width 198 height 8
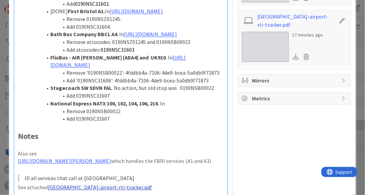
click at [133, 92] on li "Stagecoach SW SDVN FAL . No action, but old stop was 0190NSB00022" at bounding box center [125, 88] width 198 height 8
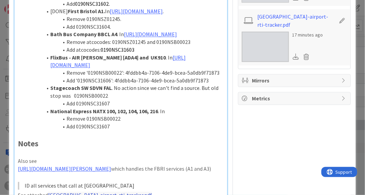
click at [179, 100] on li "Stagecoach SW SDVN FAL . No action since we can't find a source. But old stop w…" at bounding box center [125, 91] width 198 height 15
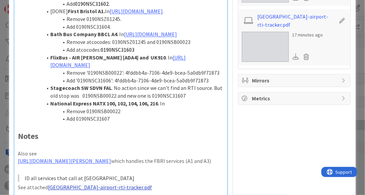
click at [80, 100] on li "Stagecoach SW SDVN FAL . No action since we can't find an RTI source. But old s…" at bounding box center [125, 91] width 198 height 15
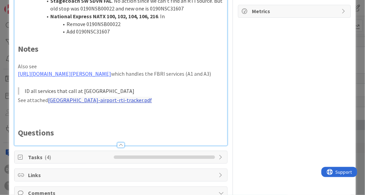
scroll to position [385, 0]
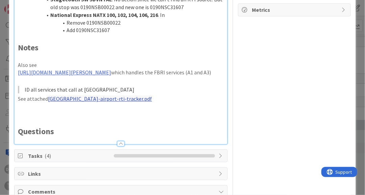
click at [109, 27] on li "Remove 0190NSB00022" at bounding box center [125, 23] width 198 height 8
copy li "0190NSB00022"
click at [112, 27] on li "Remove 0190NSB00022" at bounding box center [125, 23] width 198 height 8
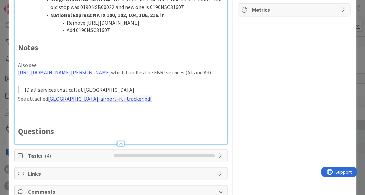
click at [170, 19] on li "National Express NATX 100, 102, 104, 106, 216 . In" at bounding box center [125, 15] width 198 height 8
click at [104, 27] on li "Remove https://github.com/transportapi/main/blob/f7baf6bfe157211ca922edbfbe259d…" at bounding box center [125, 23] width 198 height 8
drag, startPoint x: 174, startPoint y: 106, endPoint x: 59, endPoint y: 97, distance: 115.4
click at [59, 27] on li "Remove https://github.com/transportapi/main/blob/f7baf6bfe157211ca922edbfbe259d…" at bounding box center [125, 23] width 198 height 8
click at [77, 34] on li "Add 0190NSC31607" at bounding box center [125, 30] width 198 height 8
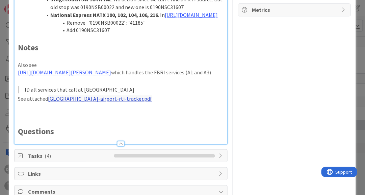
click at [131, 34] on li "Add 0190NSC31607" at bounding box center [125, 30] width 198 height 8
click at [89, 34] on li "Add 0190NSC31607 '0190NSB00022' : '41185'" at bounding box center [125, 30] width 198 height 8
click at [103, 34] on li "Add '0190NSB00022' : '41185'" at bounding box center [125, 30] width 198 height 8
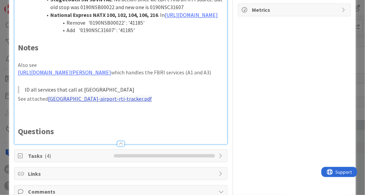
click at [78, 34] on li "Add '0190NSC31607' : '41185'" at bounding box center [125, 30] width 198 height 8
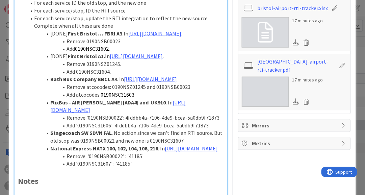
scroll to position [251, 0]
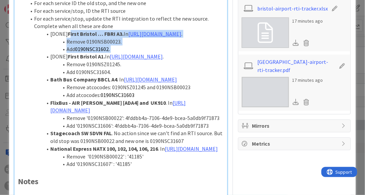
drag, startPoint x: 114, startPoint y: 64, endPoint x: 68, endPoint y: 32, distance: 56.2
click at [68, 32] on ol "ID all services that call at Bristol Airport For each service ID the old stop, …" at bounding box center [121, 80] width 206 height 176
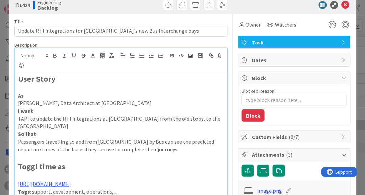
scroll to position [11, 0]
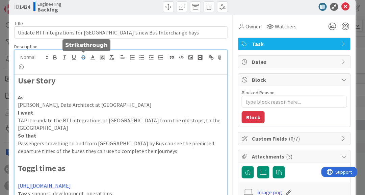
click at [84, 56] on icon "button" at bounding box center [83, 57] width 6 height 6
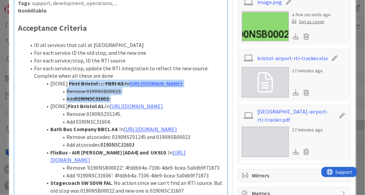
scroll to position [214, 0]
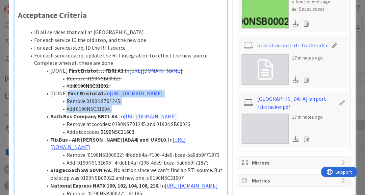
drag, startPoint x: 116, startPoint y: 138, endPoint x: 68, endPoint y: 109, distance: 55.4
click at [68, 109] on ol "ID all services that call at Bristol Airport For each service ID the old stop, …" at bounding box center [121, 116] width 206 height 176
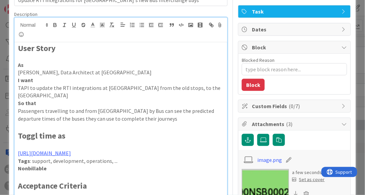
scroll to position [43, 0]
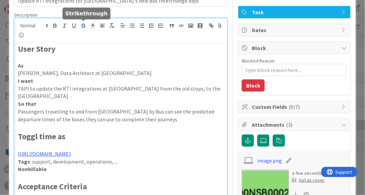
click at [83, 25] on icon "button" at bounding box center [83, 26] width 6 height 6
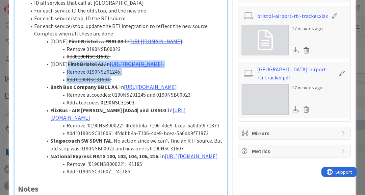
type textarea "x"
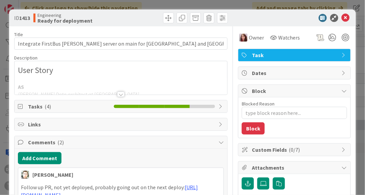
click at [122, 93] on div at bounding box center [120, 93] width 7 height 5
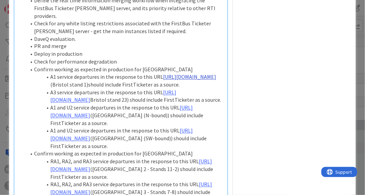
click at [163, 74] on link "[URL][DOMAIN_NAME]" at bounding box center [189, 77] width 53 height 7
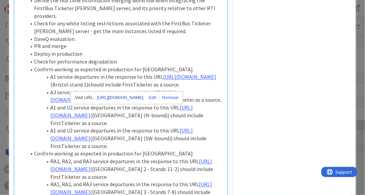
click at [142, 97] on link "[URL][DOMAIN_NAME]" at bounding box center [120, 97] width 46 height 9
click at [186, 66] on li "Confirm working as expected in production for [GEOGRAPHIC_DATA]" at bounding box center [125, 70] width 198 height 8
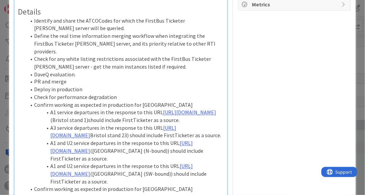
scroll to position [222, 0]
click at [185, 109] on link "[URL][DOMAIN_NAME]" at bounding box center [189, 112] width 53 height 7
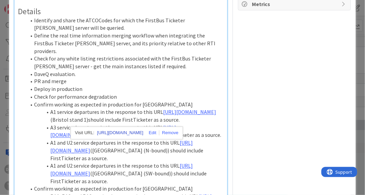
click at [123, 133] on link "[URL][DOMAIN_NAME]" at bounding box center [120, 133] width 46 height 9
click at [155, 93] on li "Check for performance degradation" at bounding box center [125, 97] width 198 height 8
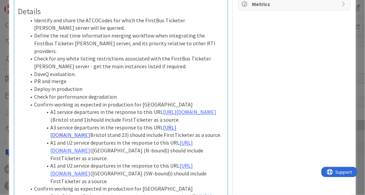
click at [176, 135] on link "[URL][DOMAIN_NAME]" at bounding box center [113, 131] width 126 height 15
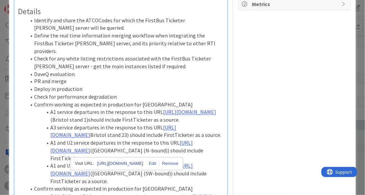
click at [142, 162] on link "[URL][DOMAIN_NAME]" at bounding box center [120, 163] width 46 height 9
click at [182, 109] on link "[URL][DOMAIN_NAME]" at bounding box center [189, 112] width 53 height 7
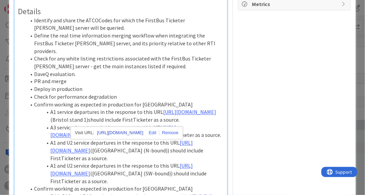
click at [141, 131] on link "[URL][DOMAIN_NAME]" at bounding box center [120, 133] width 46 height 9
click at [191, 101] on li "Confirm working as expected in production for [GEOGRAPHIC_DATA]" at bounding box center [125, 105] width 198 height 8
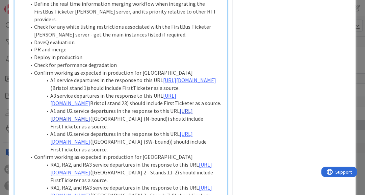
scroll to position [255, 0]
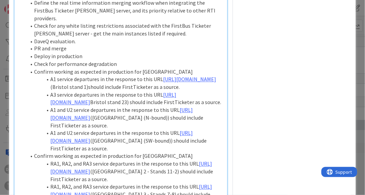
click at [144, 124] on li "A1 and U2 service departures in the response to this URL [URL][DOMAIN_NAME] ([G…" at bounding box center [125, 117] width 198 height 23
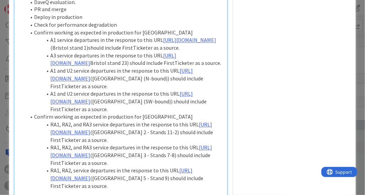
scroll to position [294, 0]
type textarea "x"
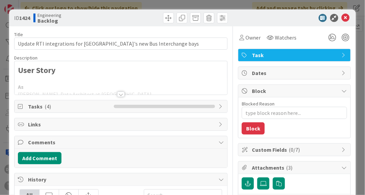
click at [121, 95] on div at bounding box center [120, 93] width 7 height 5
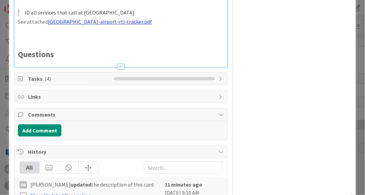
scroll to position [463, 0]
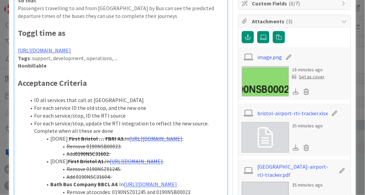
type textarea "x"
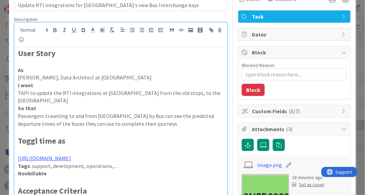
scroll to position [38, 0]
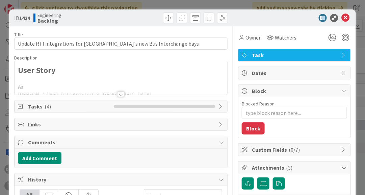
click at [121, 94] on div at bounding box center [120, 93] width 7 height 5
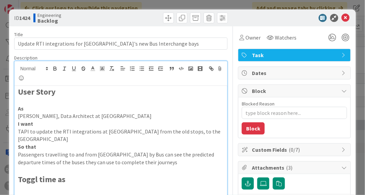
type textarea "x"
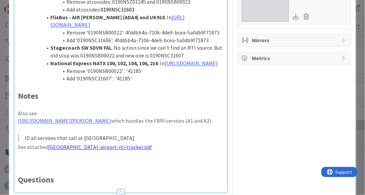
scroll to position [337, 0]
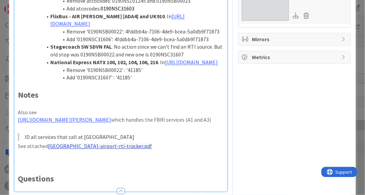
click at [210, 43] on li "Add '0190NSC31606': 4fddbb4a-7106-4de9-bcea-5a0db9f71873" at bounding box center [125, 39] width 198 height 8
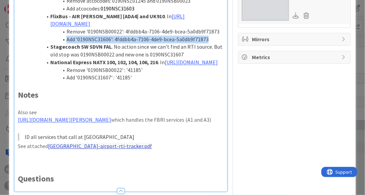
drag, startPoint x: 211, startPoint y: 92, endPoint x: 66, endPoint y: 93, distance: 144.7
click at [66, 43] on li "Add '0190NSC31606': 4fddbb4a-7106-4de9-bcea-5a0db9f71873" at bounding box center [125, 39] width 198 height 8
copy li "Add '0190NSC31606': 4fddbb4a-7106-4de9-bcea-5a0db9f71873"
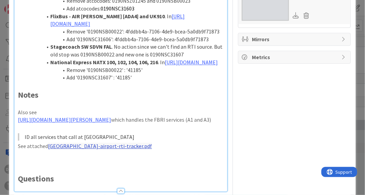
click at [106, 35] on li "Remove '0190NSB00022': 4fddbb4a-7106-4de9-bcea-5a0db9f71873" at bounding box center [125, 32] width 198 height 8
copy li "0190NSB00022"
